Goal: Share content

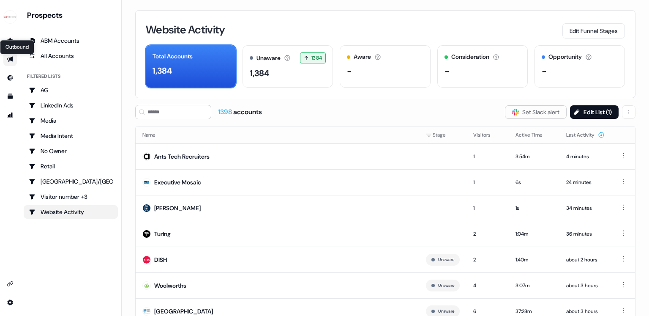
click at [12, 59] on icon "Go to outbound experience" at bounding box center [10, 59] width 6 height 5
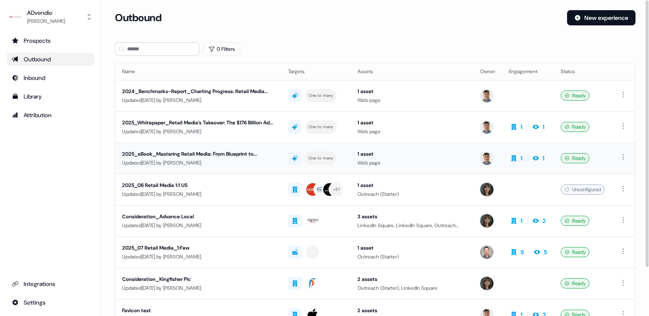
click at [158, 152] on div "2025_eBook_Mastering Retail Media: From Blueprint to Maximum ROI - The Complete…" at bounding box center [198, 154] width 152 height 8
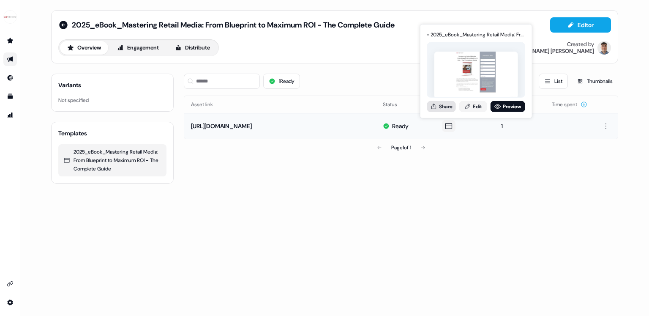
click at [447, 109] on button "Share" at bounding box center [441, 106] width 29 height 11
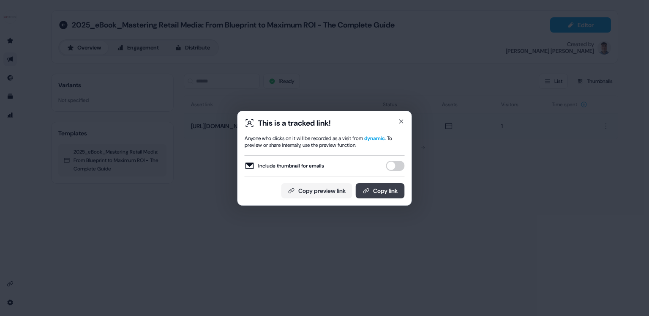
click at [384, 190] on button "Copy link" at bounding box center [380, 190] width 49 height 15
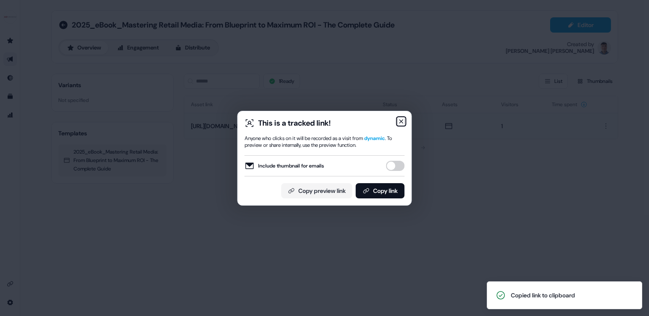
click at [398, 123] on icon "button" at bounding box center [401, 121] width 7 height 7
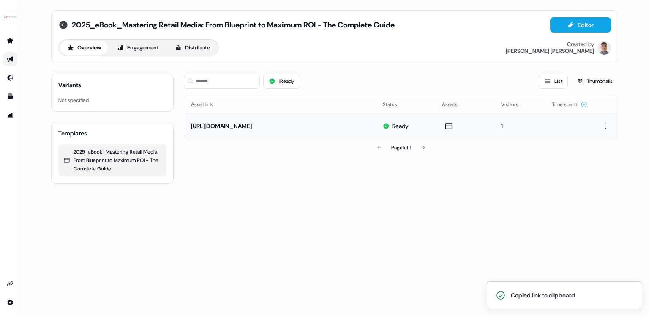
click at [62, 24] on icon at bounding box center [63, 25] width 10 height 10
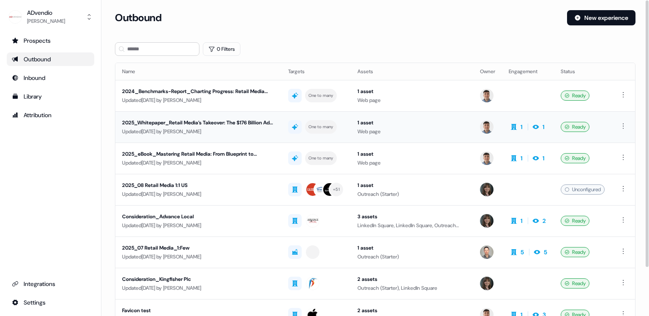
click at [206, 122] on div "2025_Whitepaper_Retail Media’s Takeover: The $176 Billion Ad Revolution Brands …" at bounding box center [198, 122] width 152 height 8
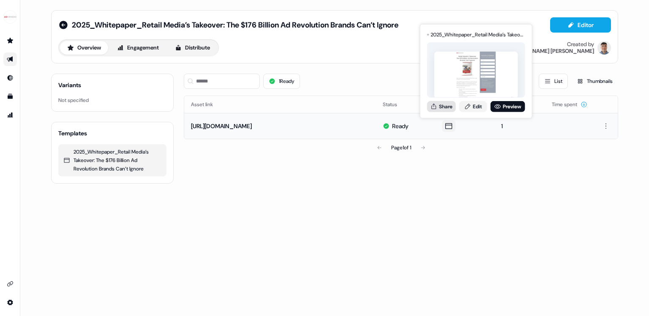
click at [452, 108] on button "Share" at bounding box center [441, 106] width 29 height 11
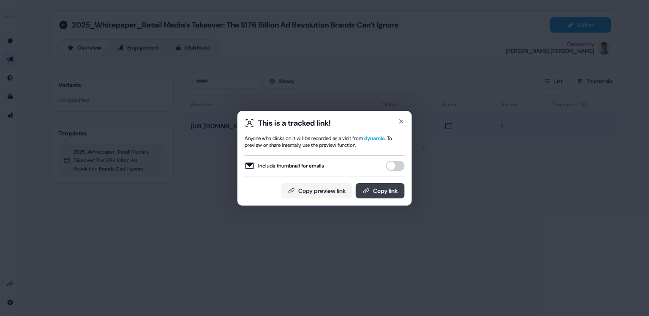
click at [372, 192] on button "Copy link" at bounding box center [380, 190] width 49 height 15
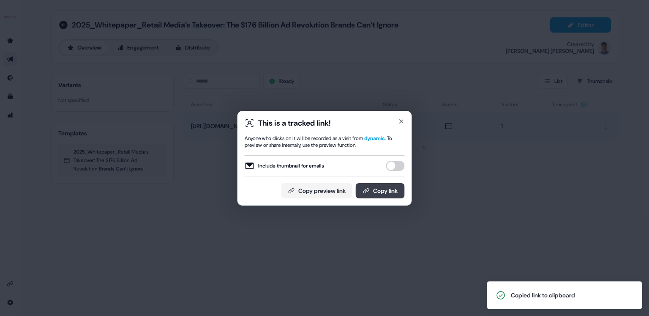
click at [374, 189] on button "Copy link" at bounding box center [380, 190] width 49 height 15
